Goal: Task Accomplishment & Management: Manage account settings

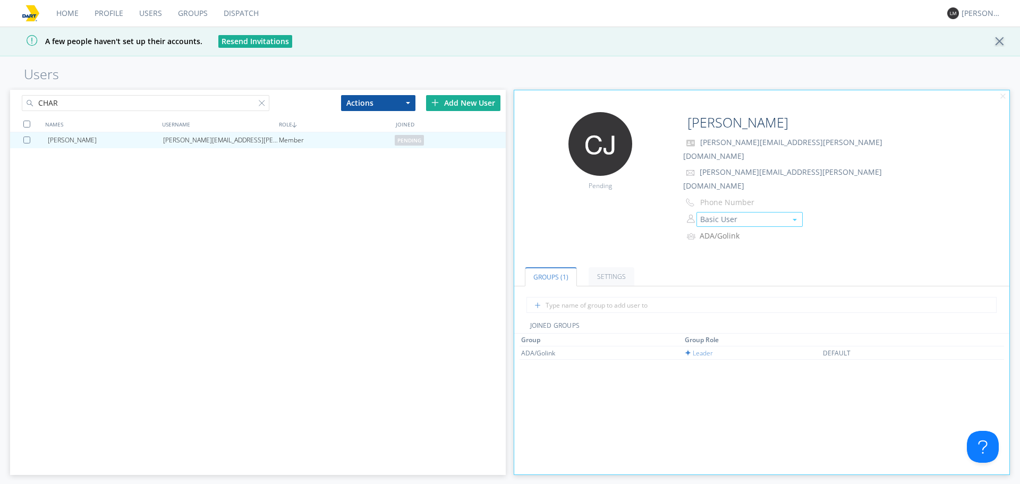
click at [731, 212] on button "Basic User" at bounding box center [749, 219] width 106 height 15
click at [731, 244] on link "Manager" at bounding box center [749, 252] width 105 height 16
click at [262, 105] on div at bounding box center [264, 105] width 11 height 11
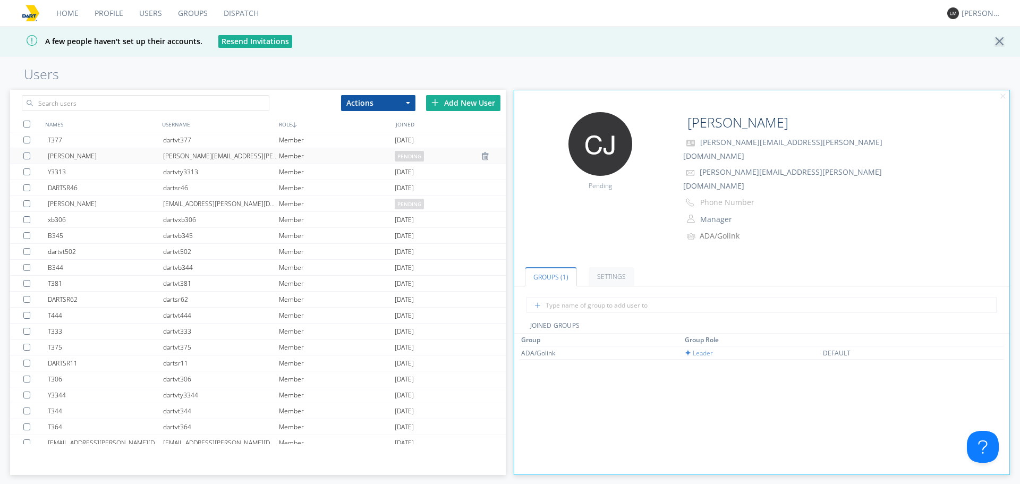
click at [160, 163] on div "[PERSON_NAME]" at bounding box center [106, 155] width 116 height 15
type input "[PERSON_NAME]"
click at [737, 212] on button "Basic User" at bounding box center [749, 219] width 106 height 15
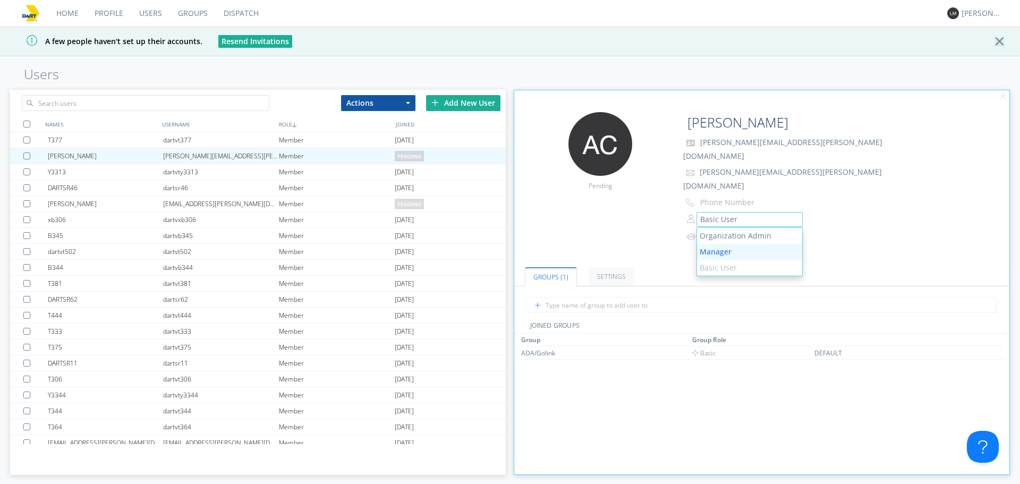
click at [765, 244] on link "Manager" at bounding box center [749, 252] width 105 height 16
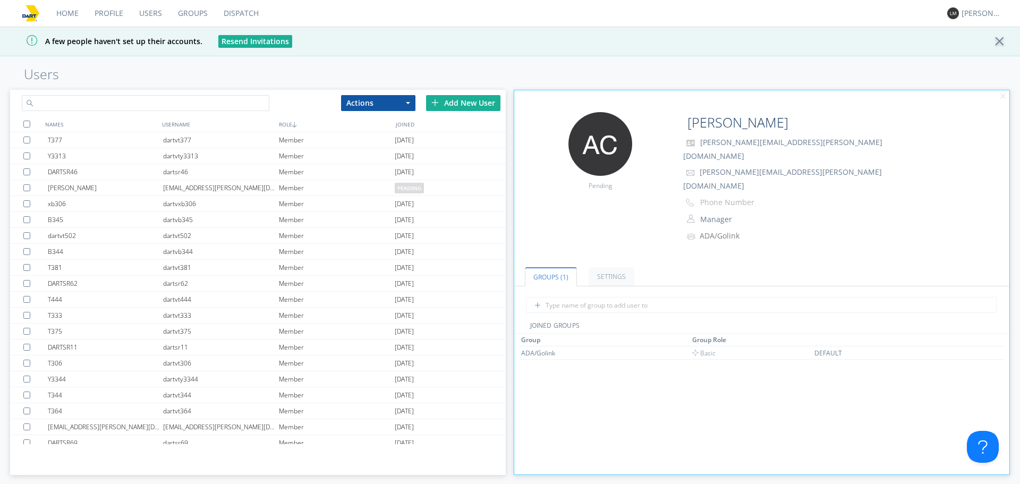
click at [185, 101] on input "text" at bounding box center [146, 103] width 248 height 16
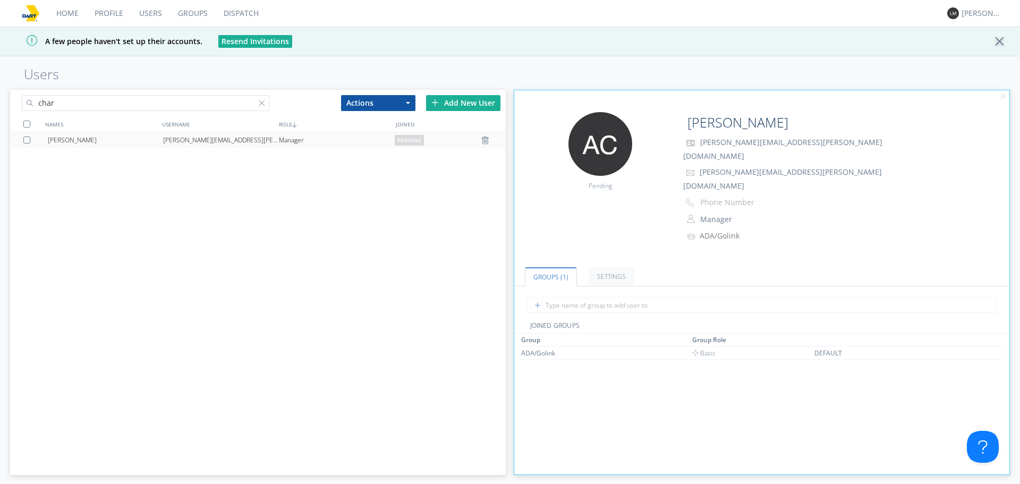
type input "char"
click at [222, 140] on div "[PERSON_NAME][EMAIL_ADDRESS][PERSON_NAME][DOMAIN_NAME]" at bounding box center [221, 140] width 116 height 16
type input "[PERSON_NAME]"
click at [222, 140] on div "[PERSON_NAME][EMAIL_ADDRESS][PERSON_NAME][DOMAIN_NAME]" at bounding box center [221, 140] width 116 height 16
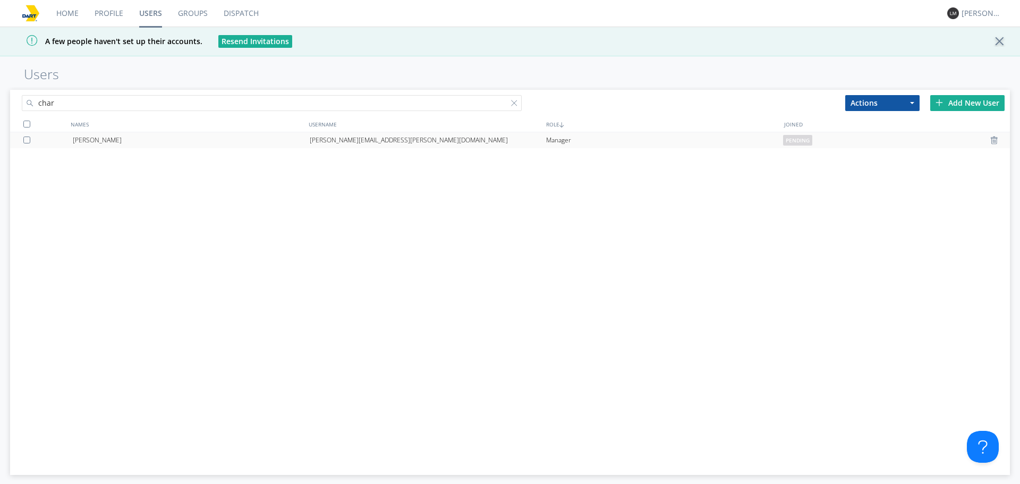
click at [222, 140] on div "[PERSON_NAME]" at bounding box center [191, 140] width 237 height 16
